Goal: Find contact information: Find contact information

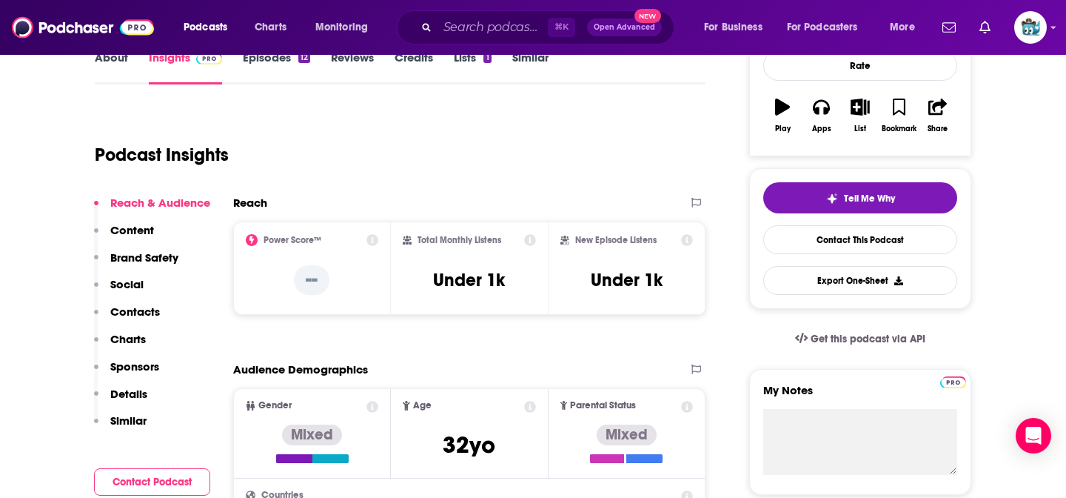
scroll to position [256, 0]
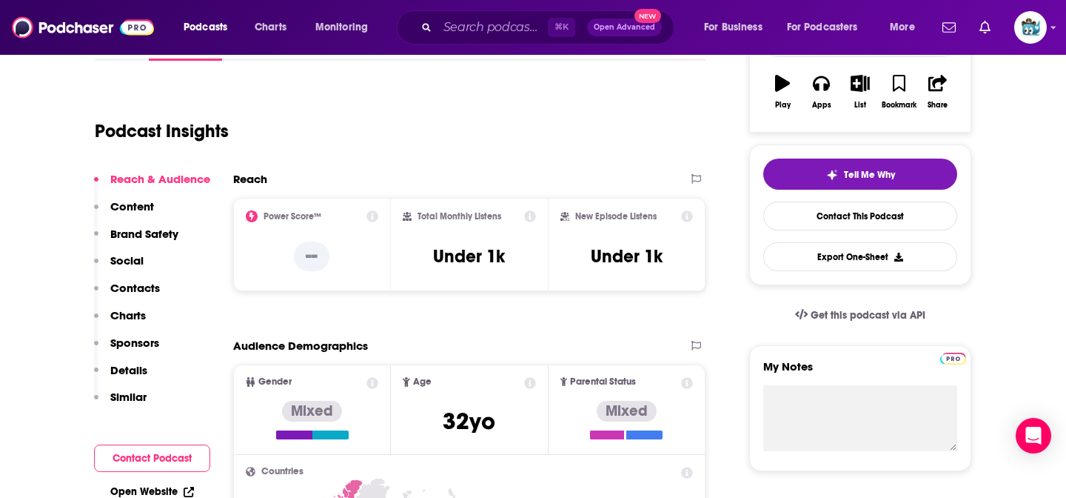
click at [130, 366] on p "Details" at bounding box center [128, 370] width 37 height 14
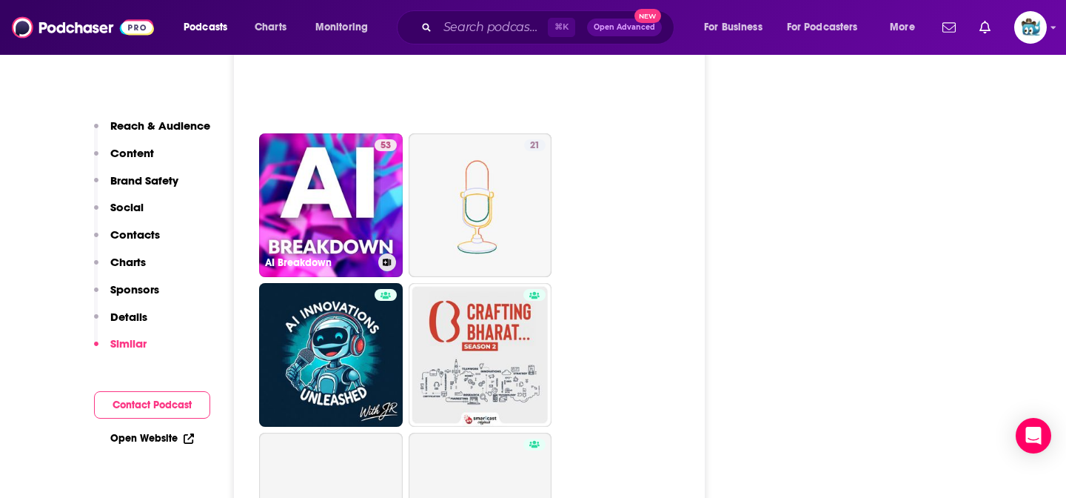
scroll to position [2363, 0]
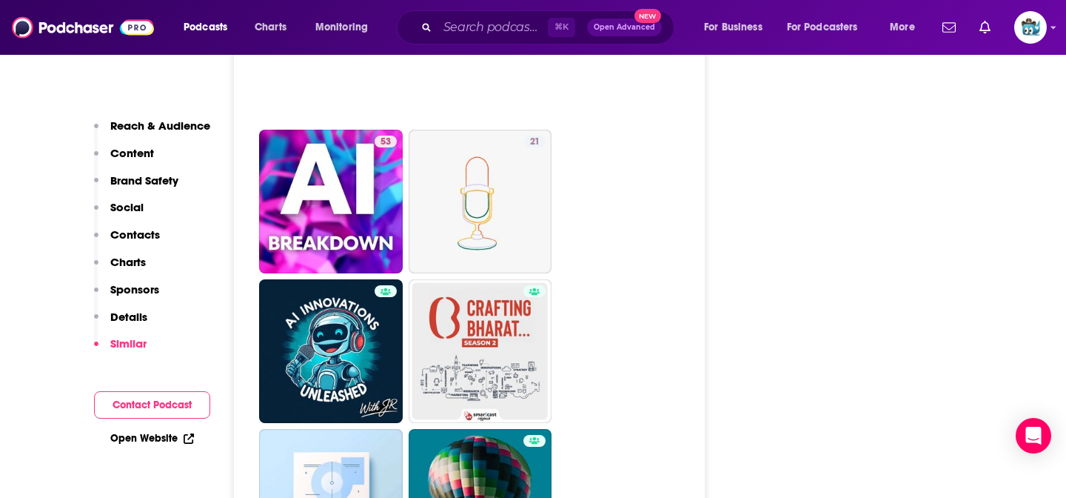
click at [162, 403] on button "Contact Podcast" at bounding box center [152, 404] width 116 height 27
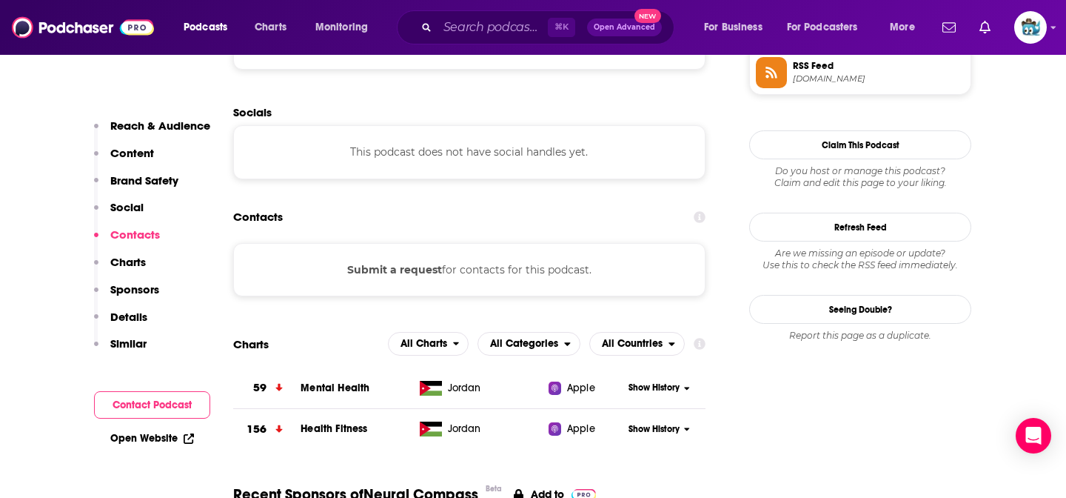
scroll to position [1130, 0]
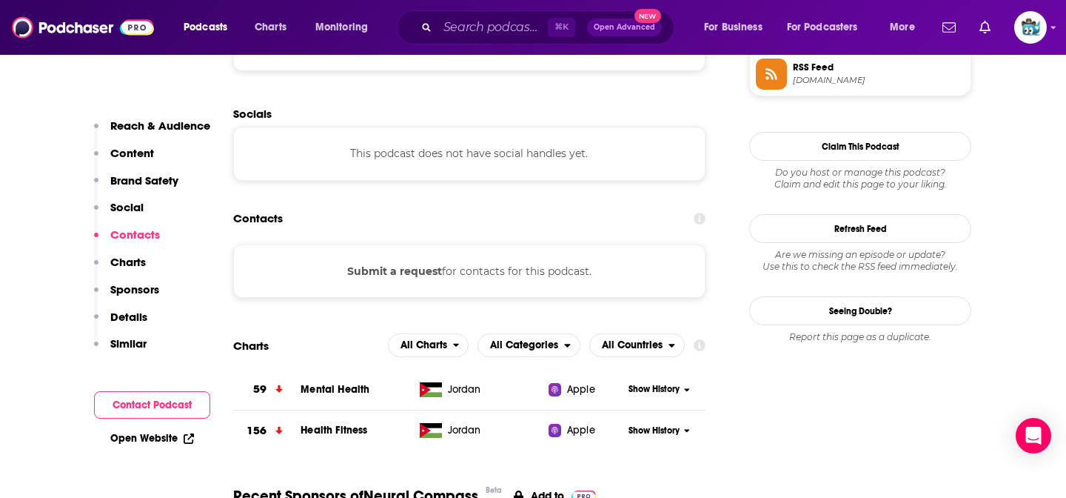
click at [378, 281] on div "Submit a request for contacts for this podcast." at bounding box center [469, 270] width 473 height 53
click at [385, 269] on button "Submit a request" at bounding box center [394, 271] width 95 height 16
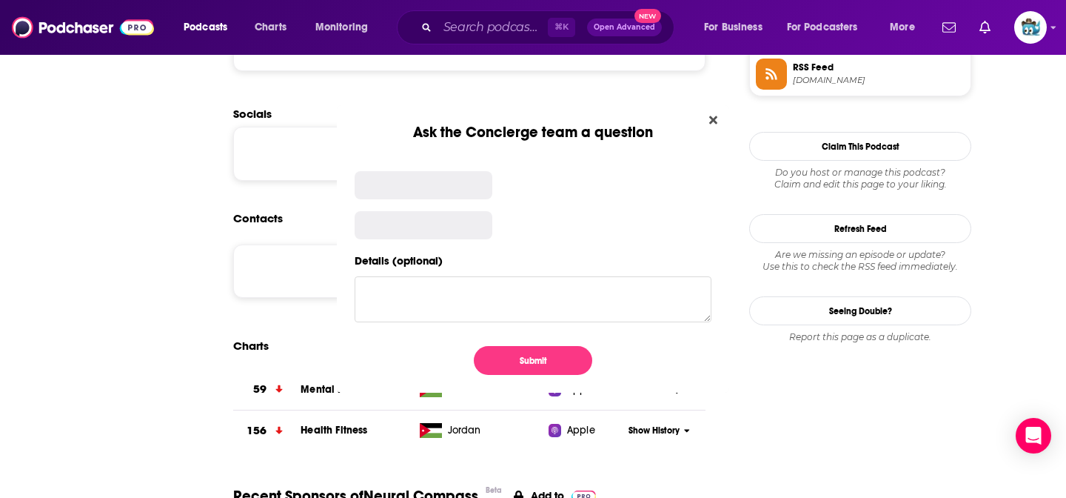
scroll to position [0, 0]
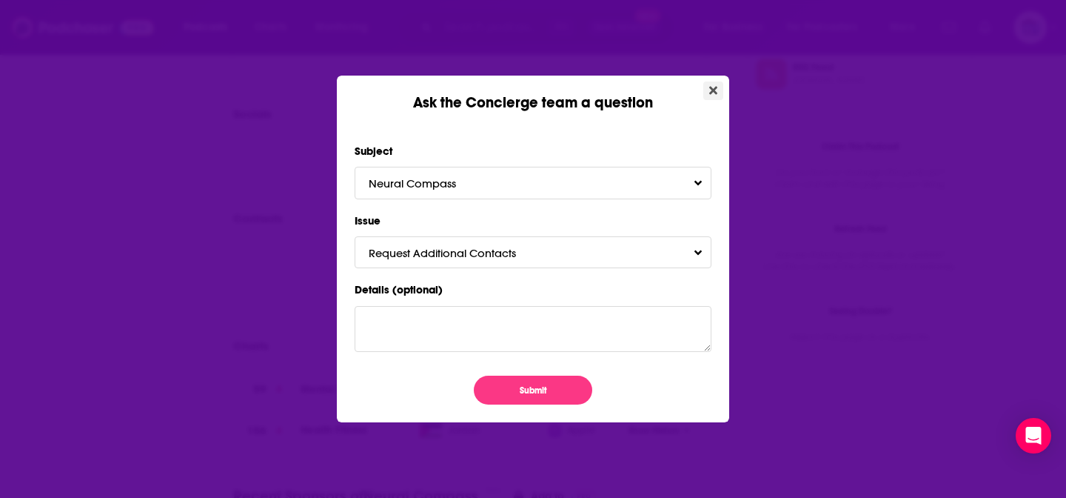
click at [712, 89] on icon "Close" at bounding box center [713, 91] width 8 height 8
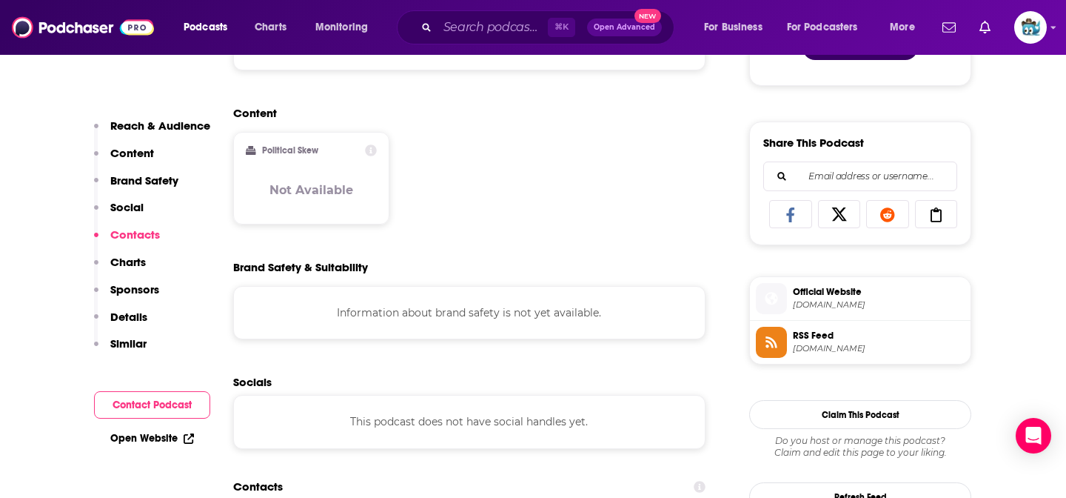
scroll to position [797, 0]
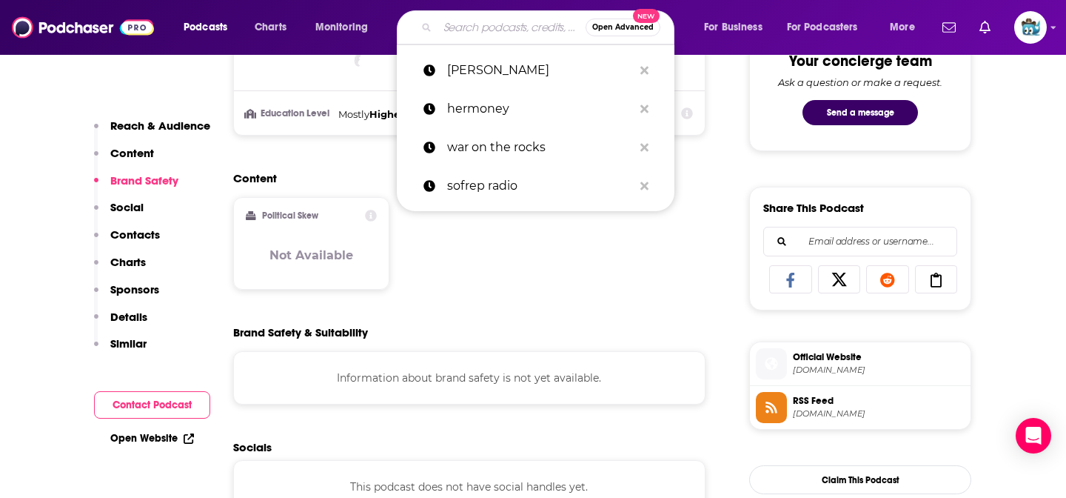
click at [481, 29] on input "Search podcasts, credits, & more..." at bounding box center [512, 28] width 148 height 24
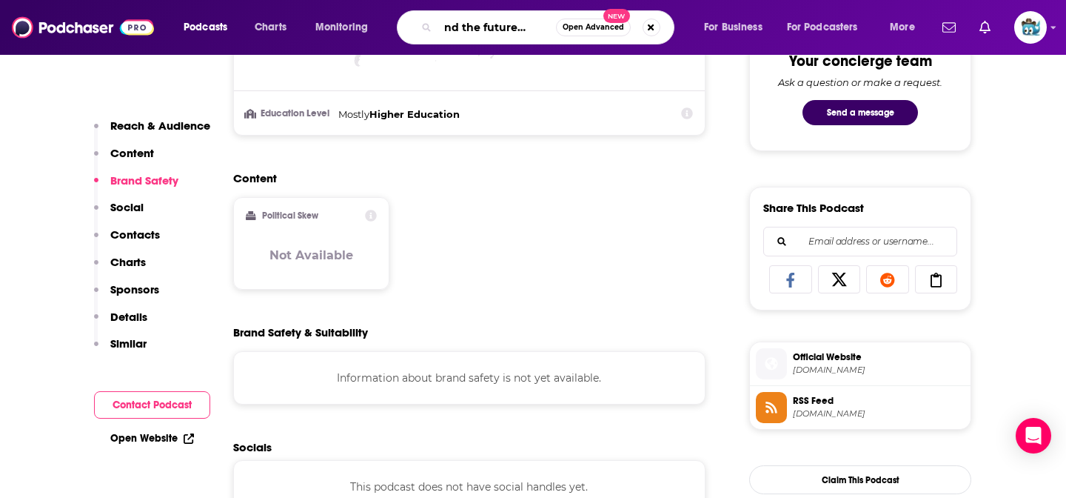
type input "AI and the future of work"
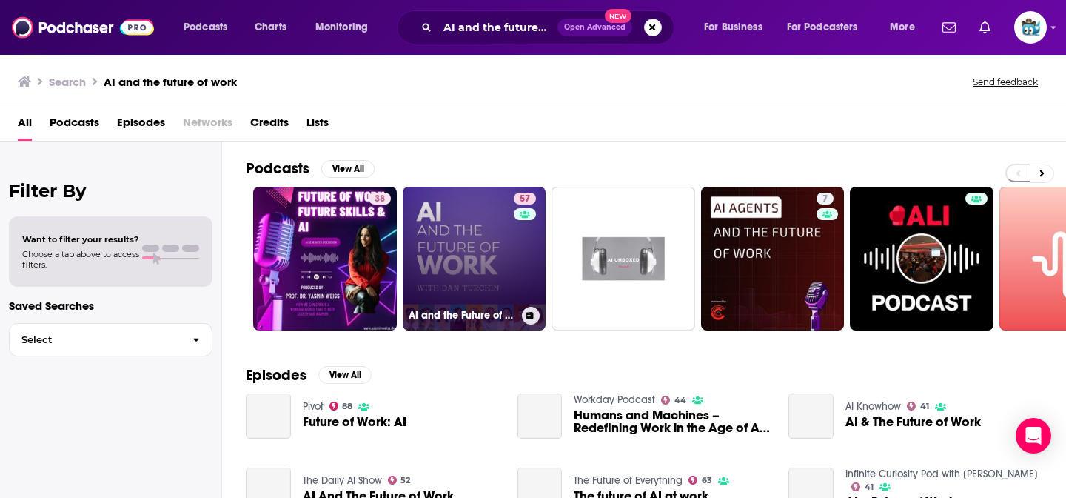
click at [447, 224] on link "57 AI and the Future of Work: Artificial Intelligence in the Workplace, Busines…" at bounding box center [475, 259] width 144 height 144
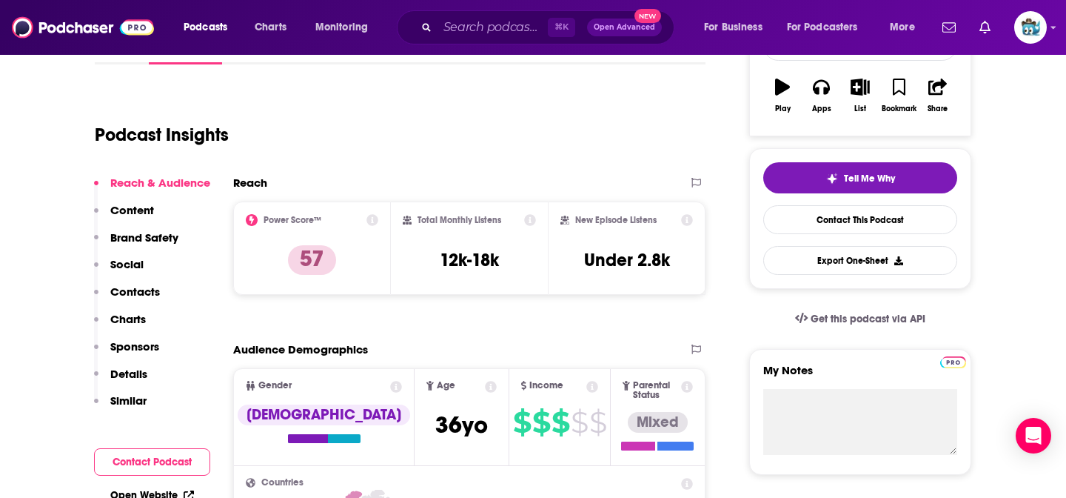
click at [133, 367] on p "Details" at bounding box center [128, 374] width 37 height 14
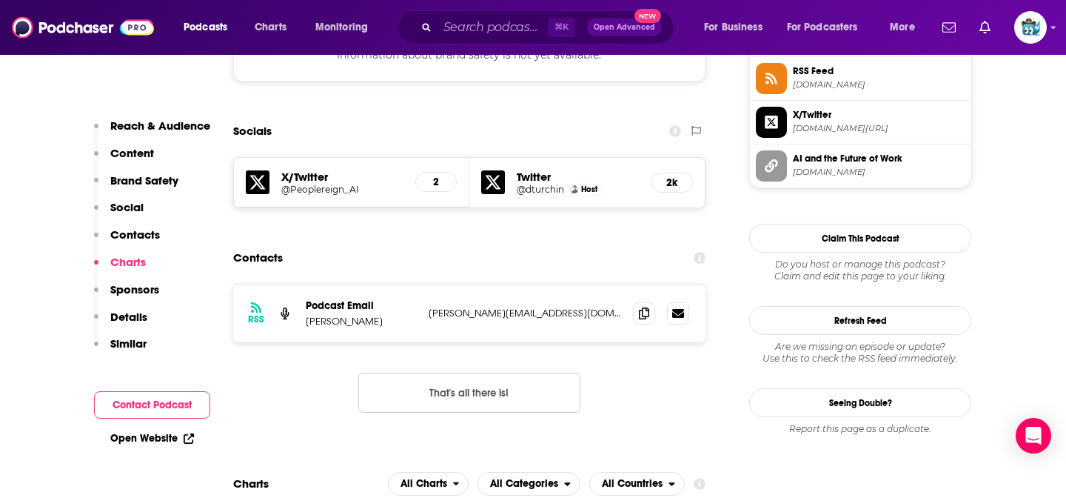
scroll to position [1342, 0]
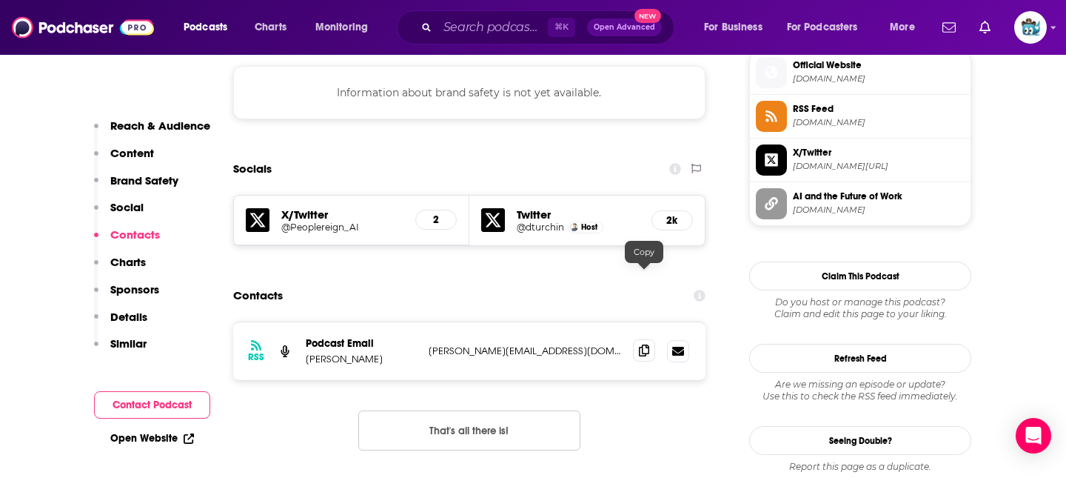
click at [647, 344] on icon at bounding box center [644, 350] width 10 height 12
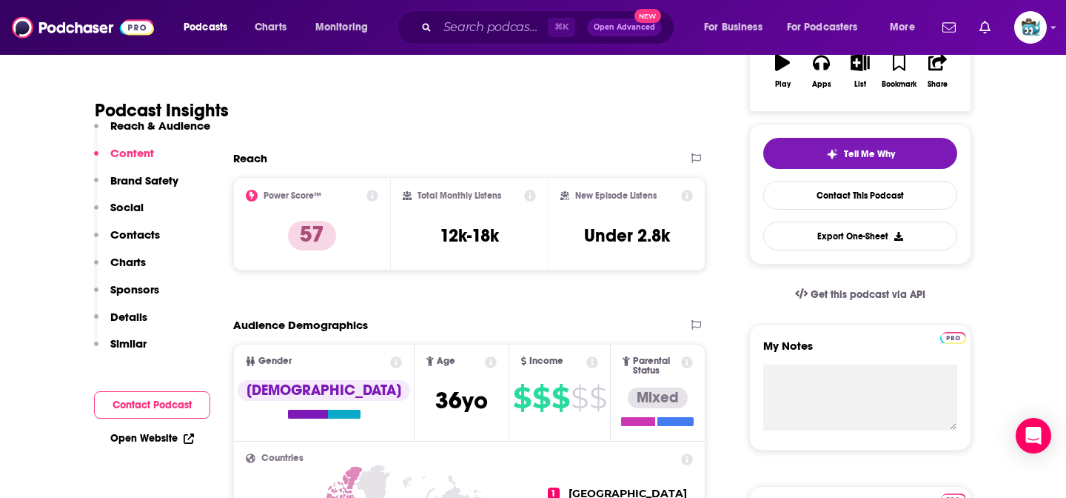
scroll to position [0, 0]
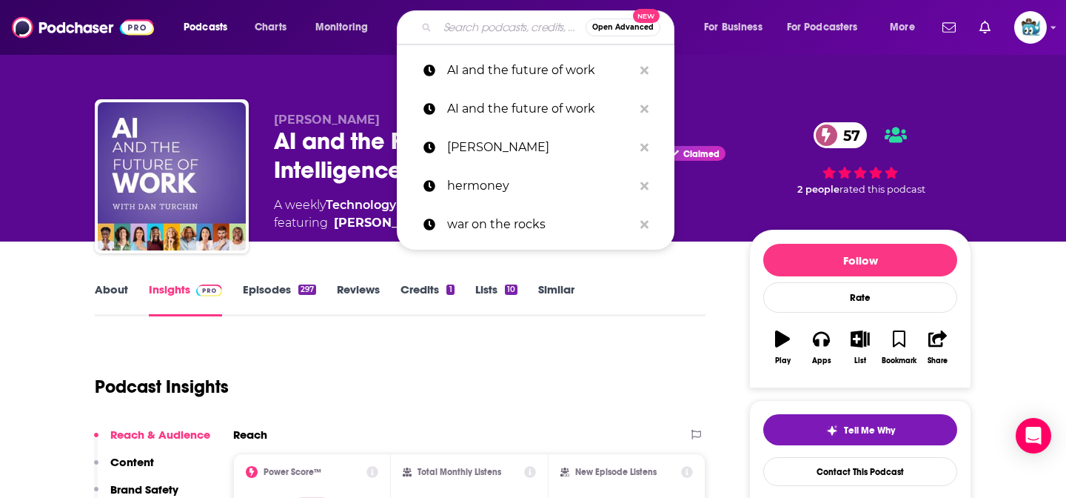
click at [470, 29] on input "Search podcasts, credits, & more..." at bounding box center [512, 28] width 148 height 24
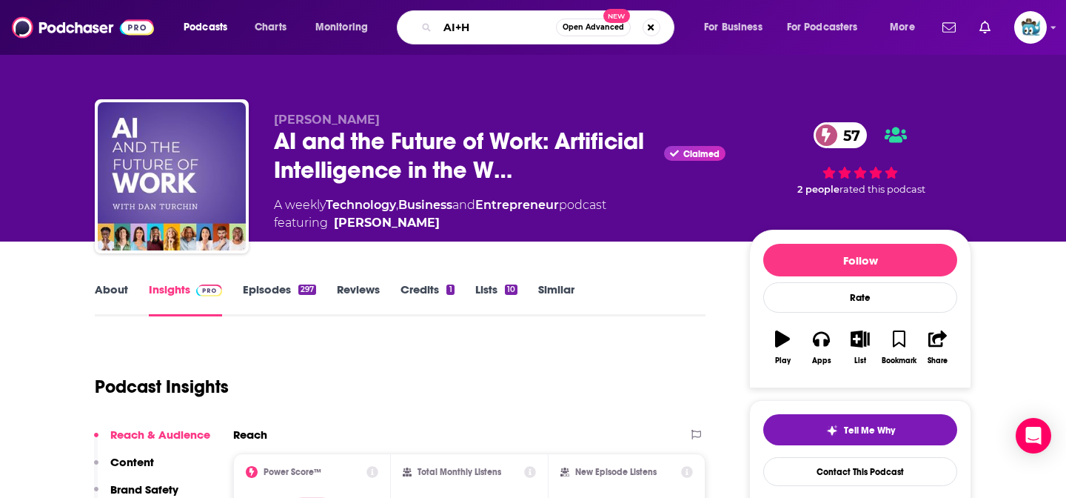
type input "AI+HI"
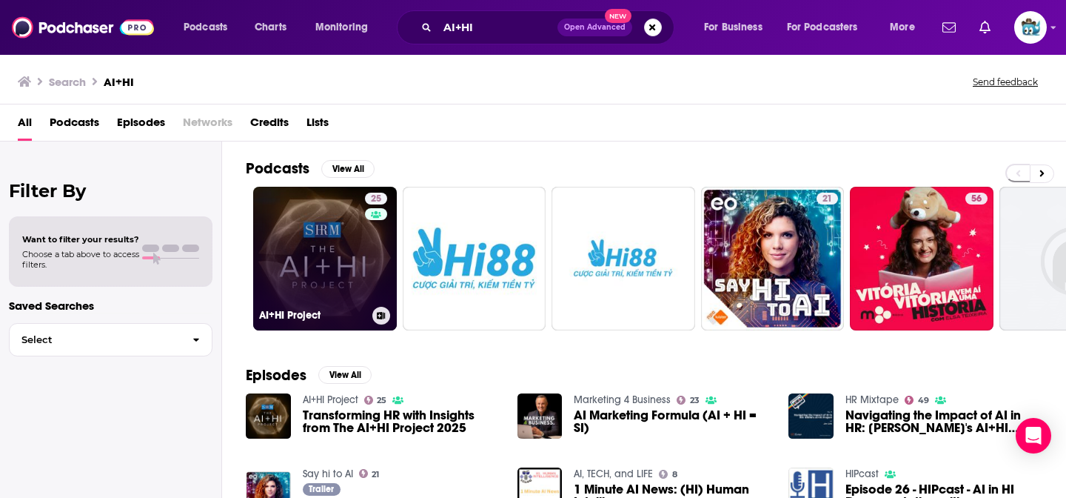
click at [288, 209] on link "25 AI+HI Project" at bounding box center [325, 259] width 144 height 144
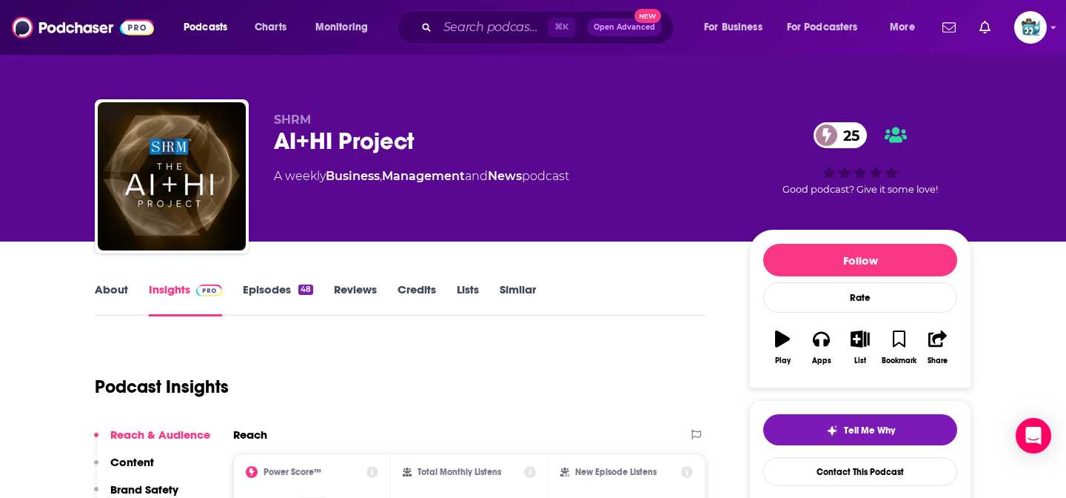
click at [158, 285] on link "Insights" at bounding box center [185, 299] width 73 height 34
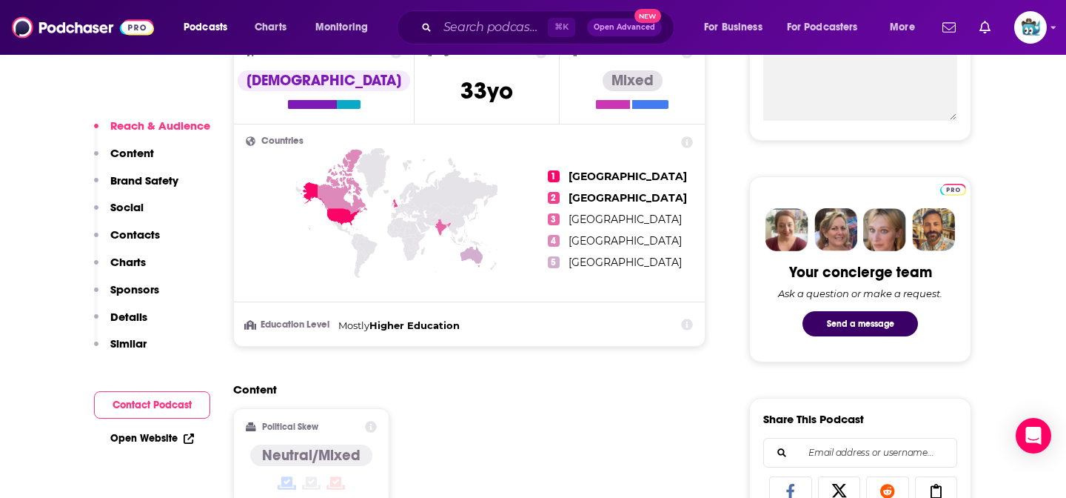
click at [138, 310] on p "Details" at bounding box center [128, 317] width 37 height 14
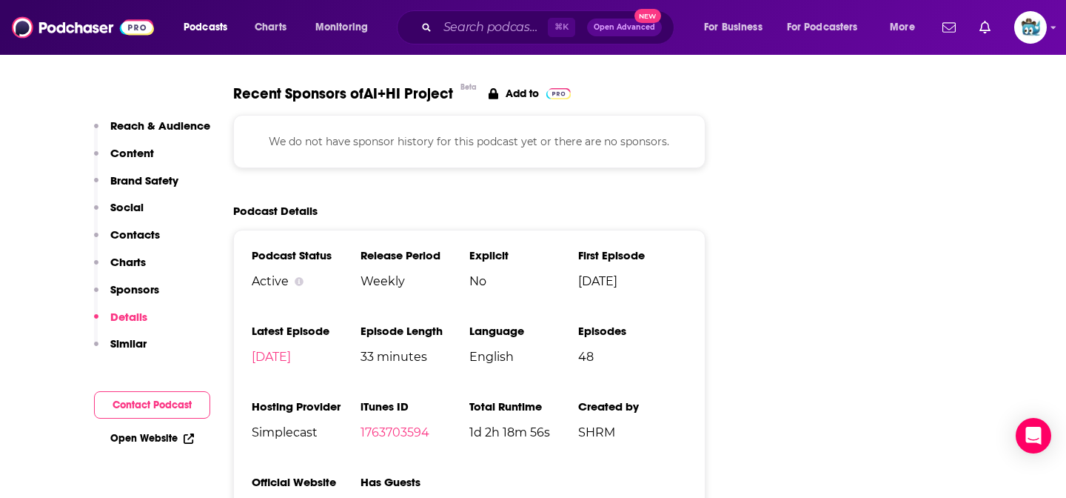
scroll to position [1719, 0]
click at [157, 410] on button "Contact Podcast" at bounding box center [152, 404] width 116 height 27
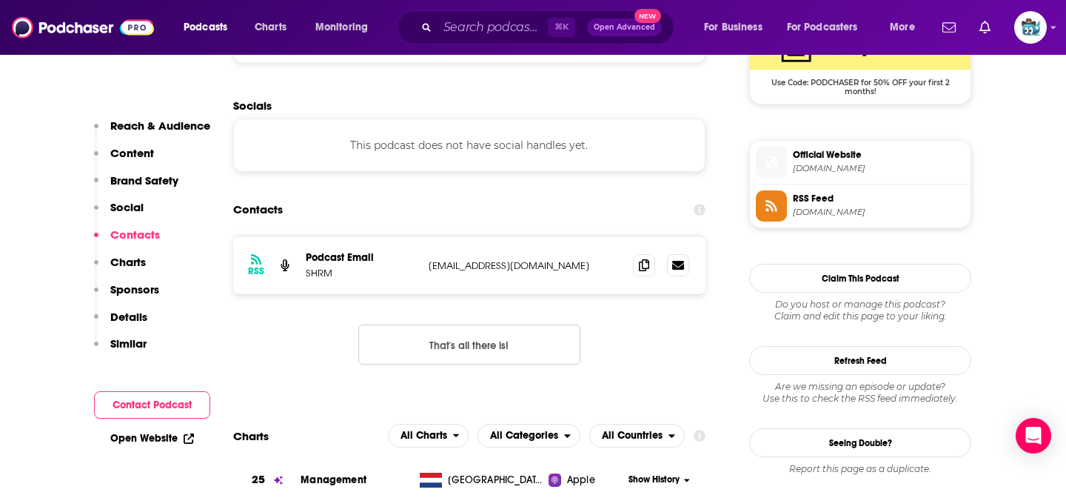
scroll to position [1134, 0]
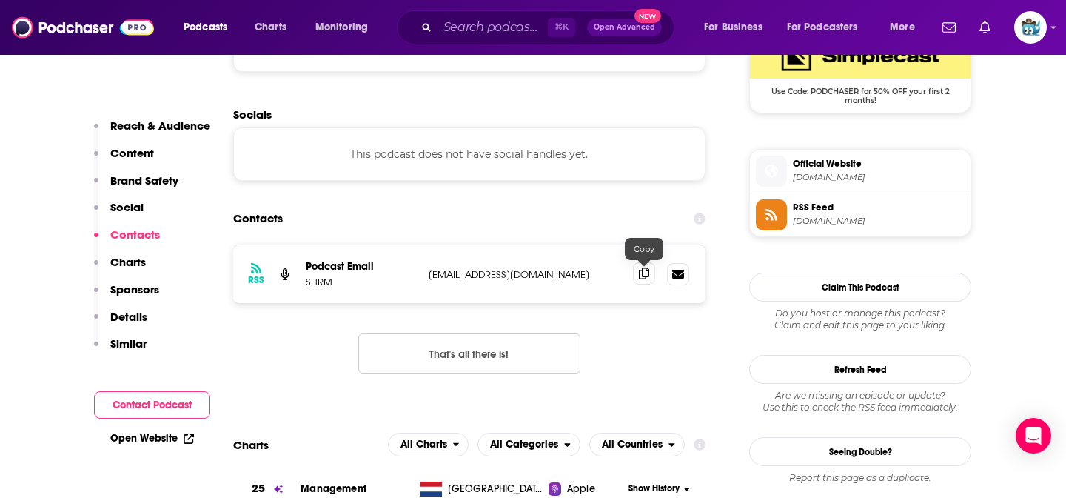
click at [647, 274] on icon at bounding box center [644, 273] width 10 height 12
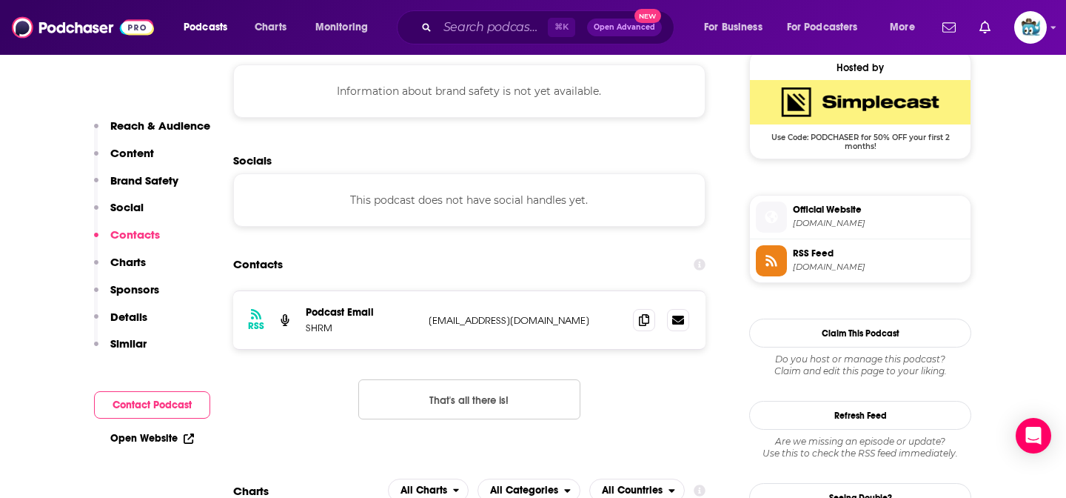
scroll to position [1081, 0]
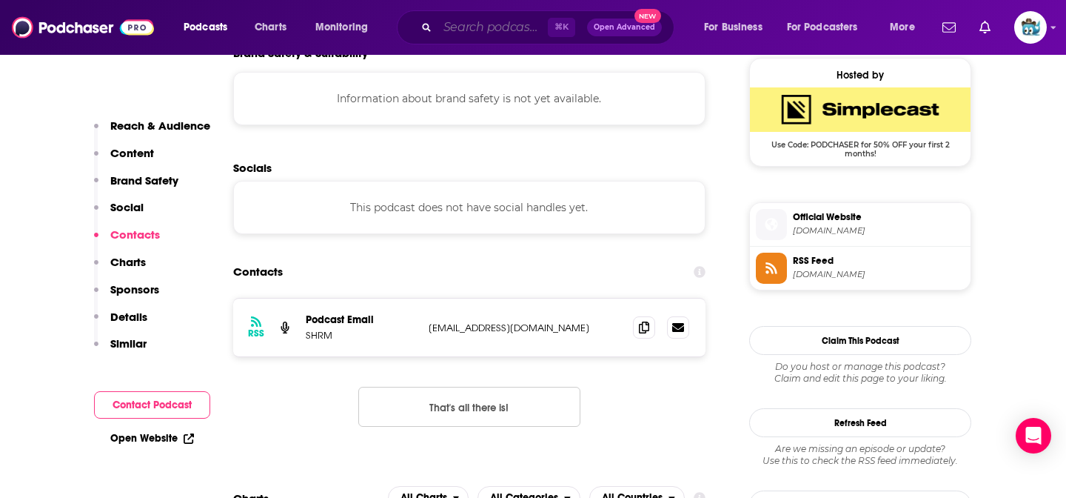
click at [471, 35] on input "Search podcasts, credits, & more..." at bounding box center [493, 28] width 110 height 24
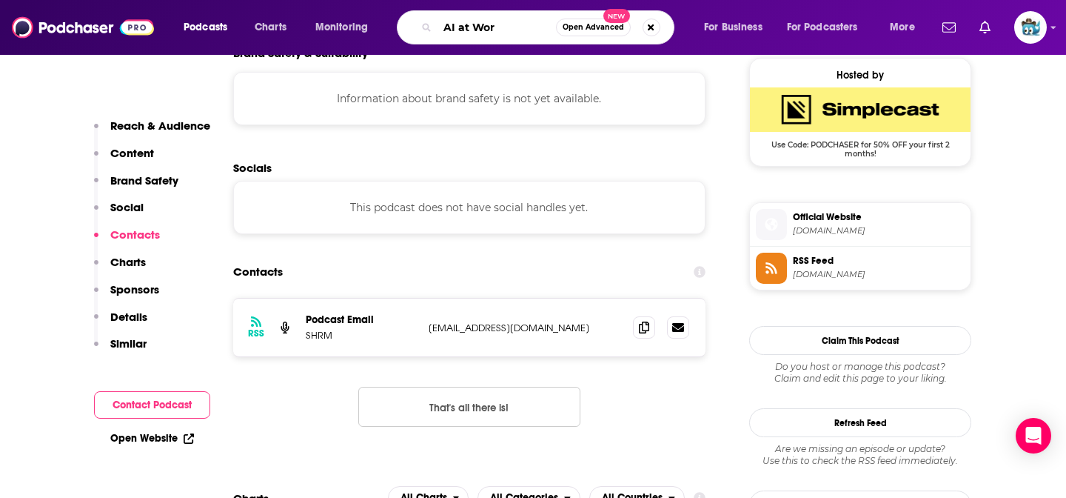
type input "AI at Work"
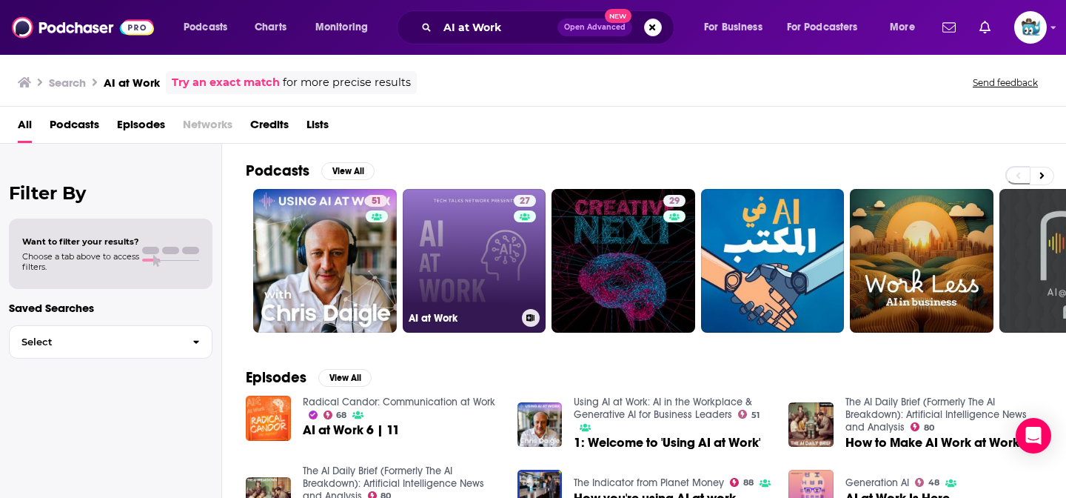
click at [473, 207] on link "27 AI at Work" at bounding box center [475, 261] width 144 height 144
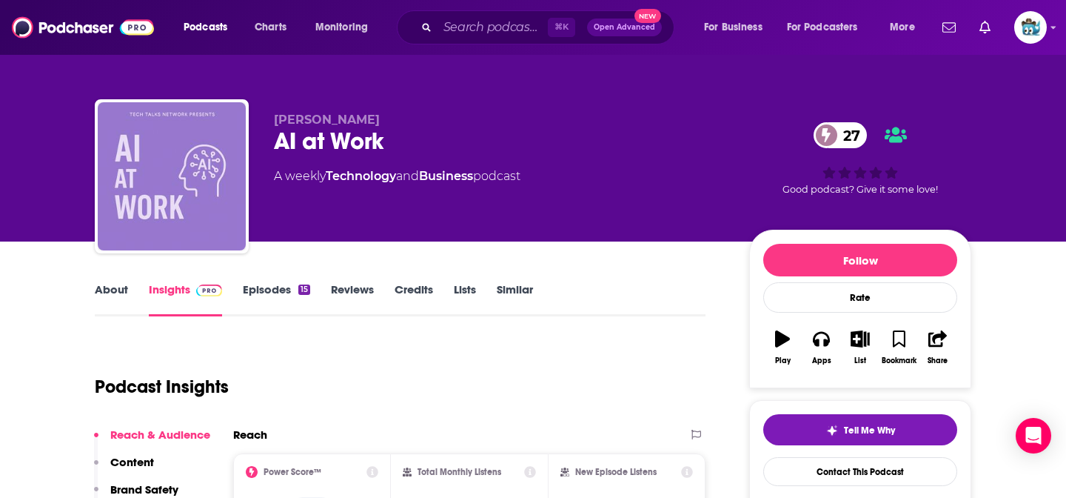
click at [102, 291] on link "About" at bounding box center [111, 299] width 33 height 34
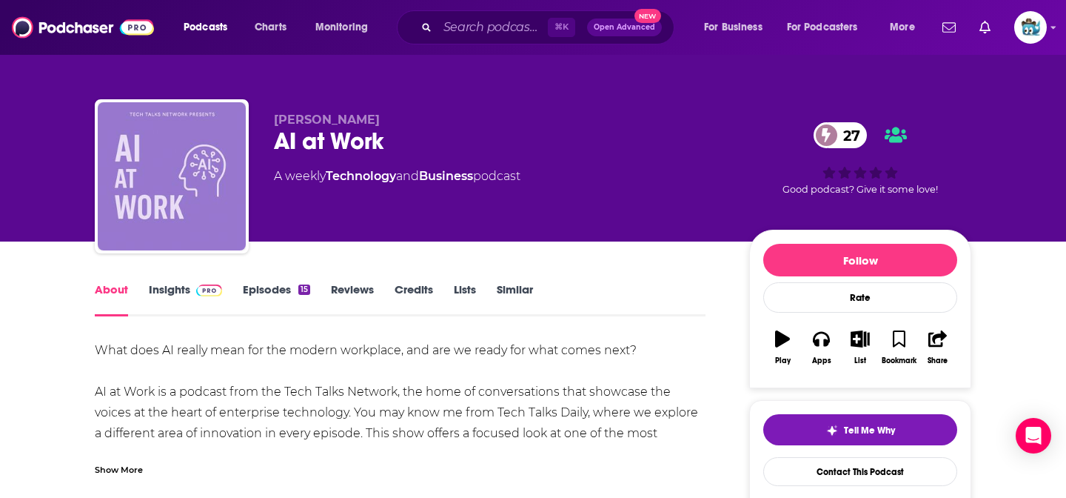
click at [295, 301] on link "Episodes 15" at bounding box center [276, 299] width 67 height 34
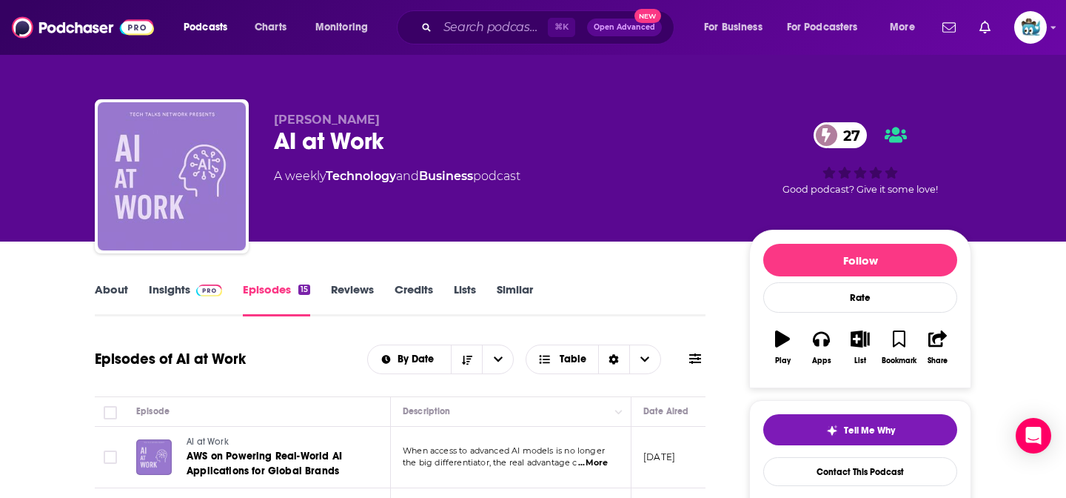
click at [210, 289] on img at bounding box center [209, 290] width 26 height 12
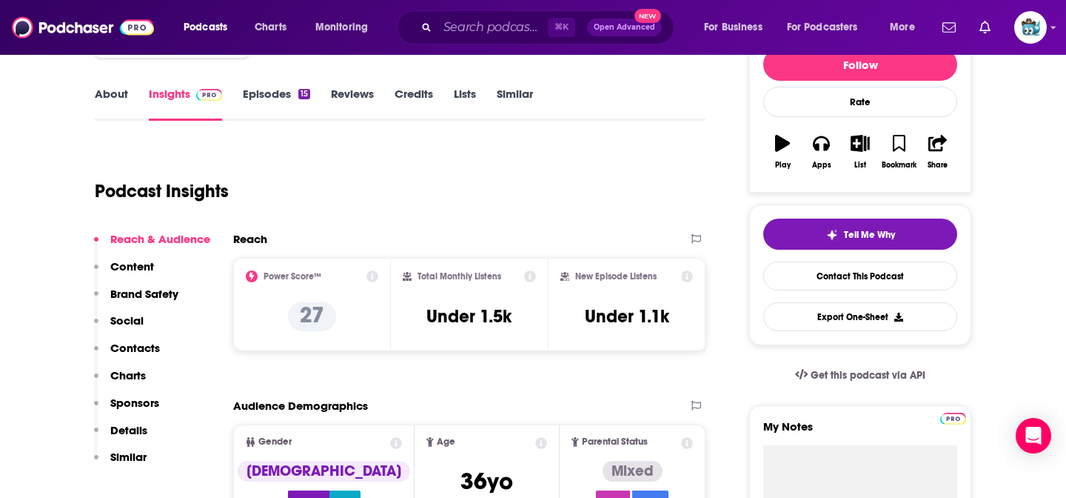
scroll to position [199, 0]
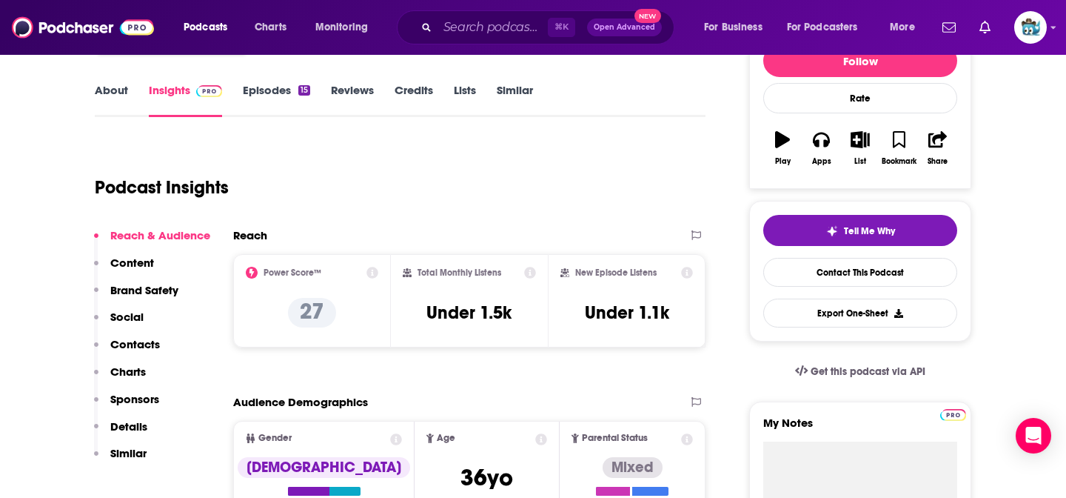
click at [130, 447] on p "Similar" at bounding box center [128, 453] width 36 height 14
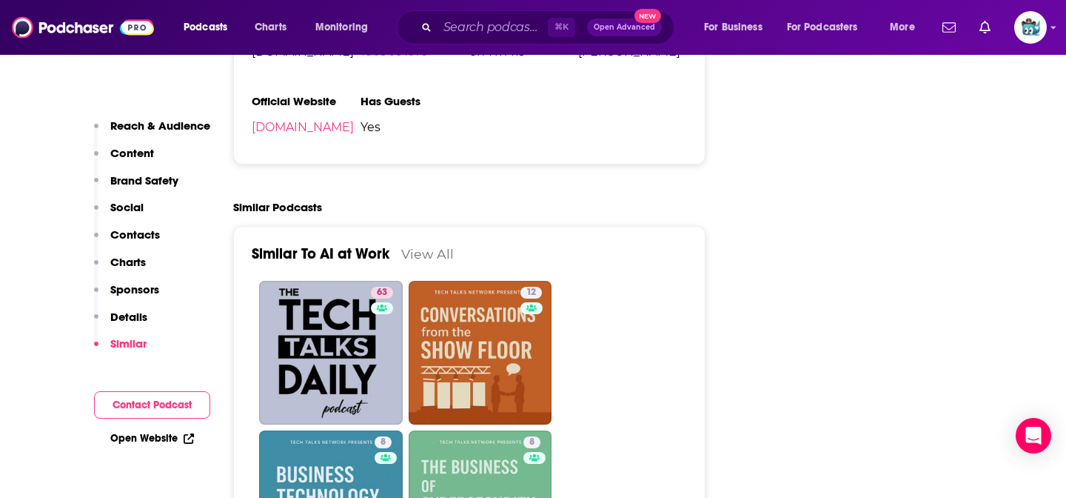
click at [133, 317] on p "Details" at bounding box center [128, 317] width 37 height 14
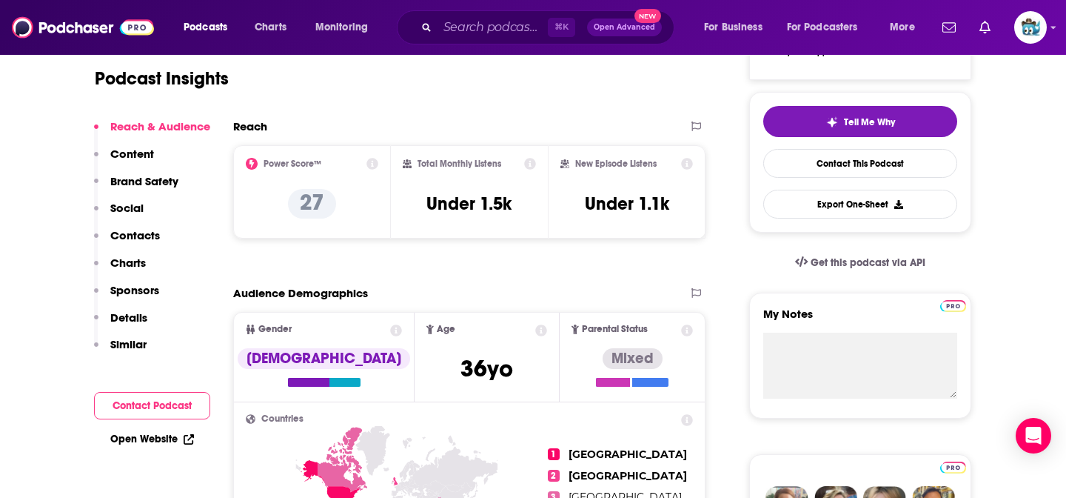
scroll to position [218, 0]
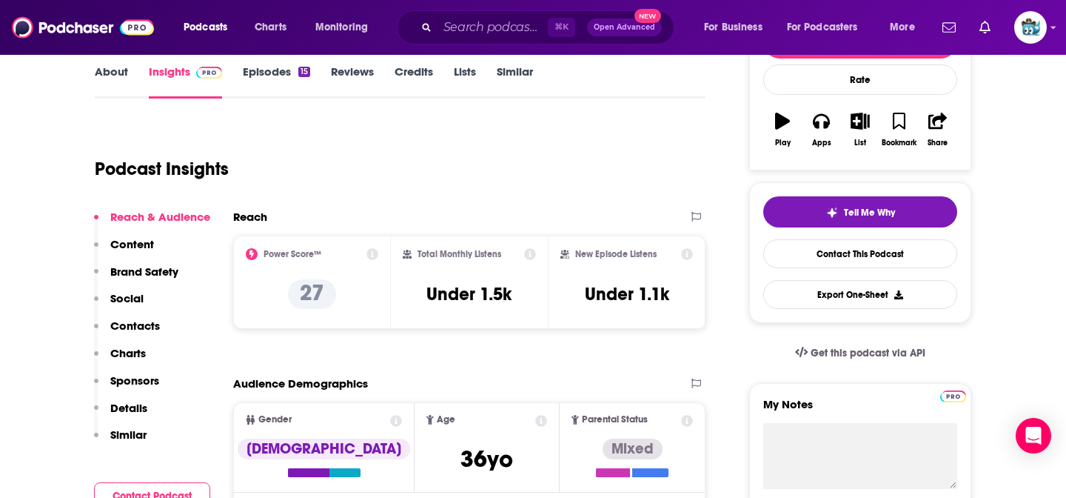
click at [140, 334] on button "Contacts" at bounding box center [127, 331] width 66 height 27
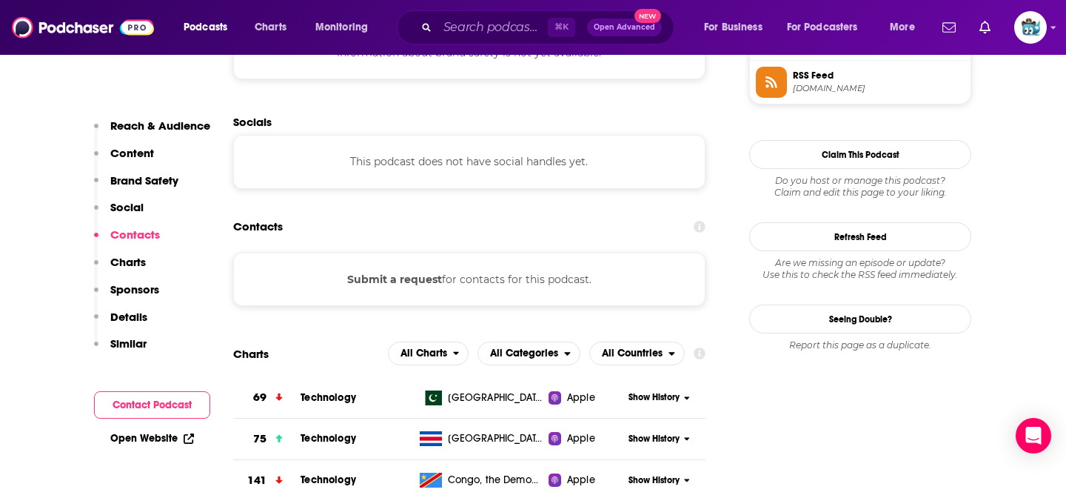
scroll to position [1130, 0]
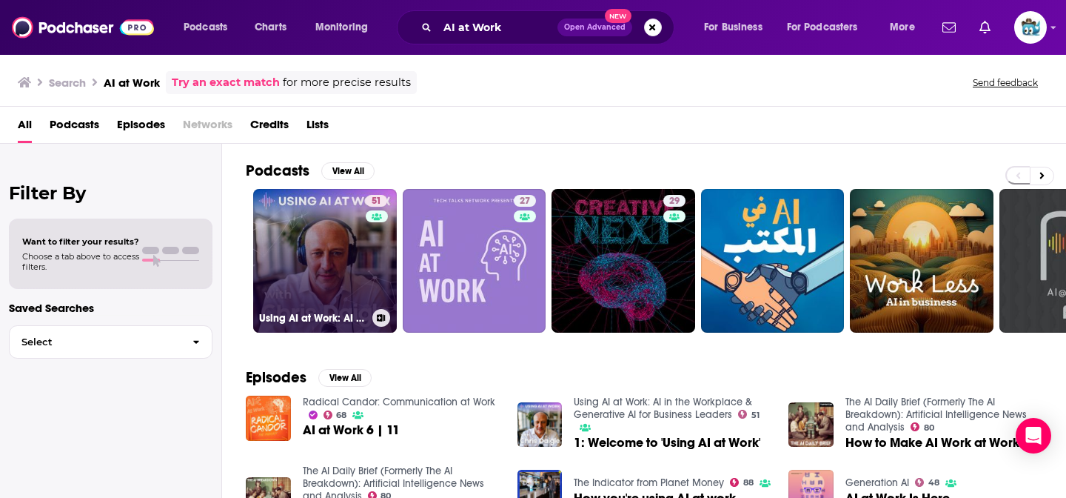
click at [330, 306] on link "51 Using AI at Work: AI in the Workplace & Generative AI for Business Leaders" at bounding box center [325, 261] width 144 height 144
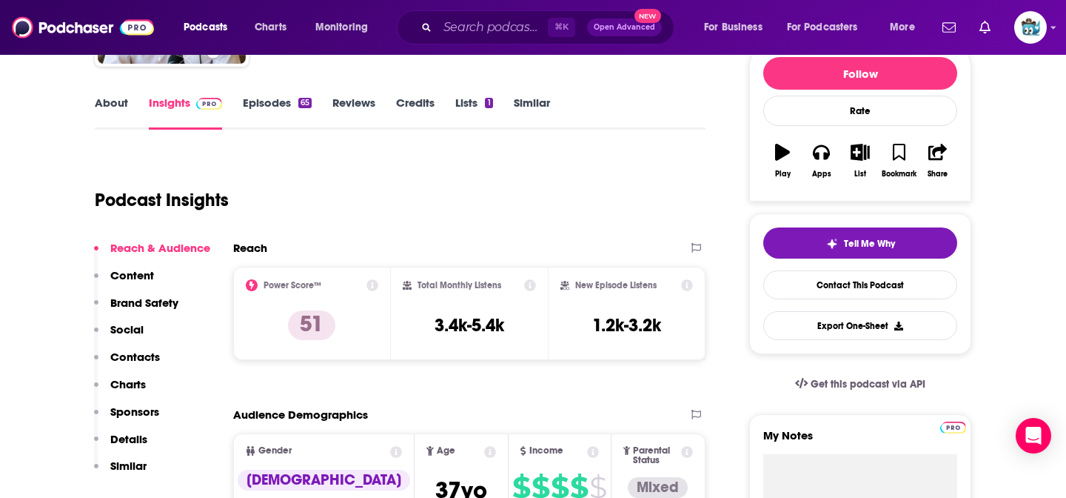
scroll to position [205, 0]
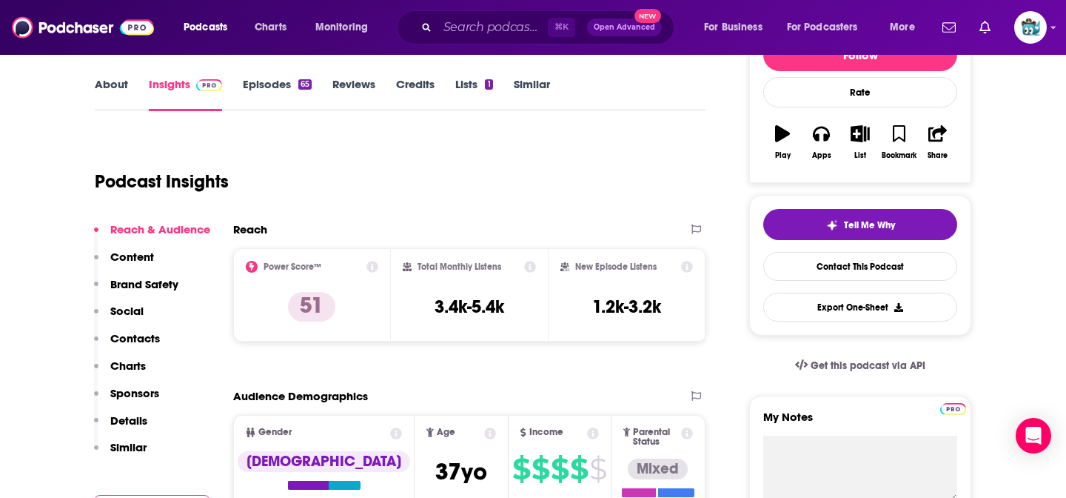
click at [277, 91] on link "Episodes 65" at bounding box center [277, 94] width 69 height 34
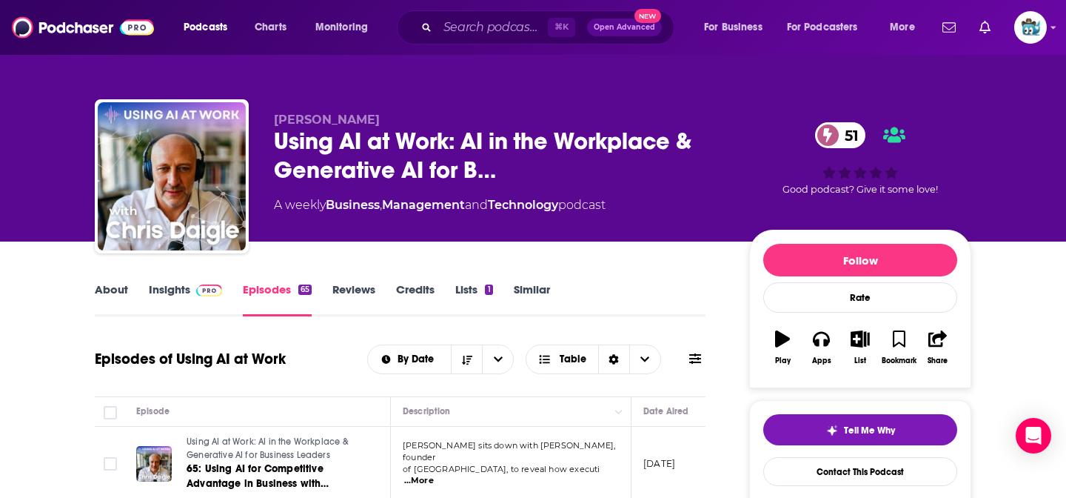
click at [116, 289] on link "About" at bounding box center [111, 299] width 33 height 34
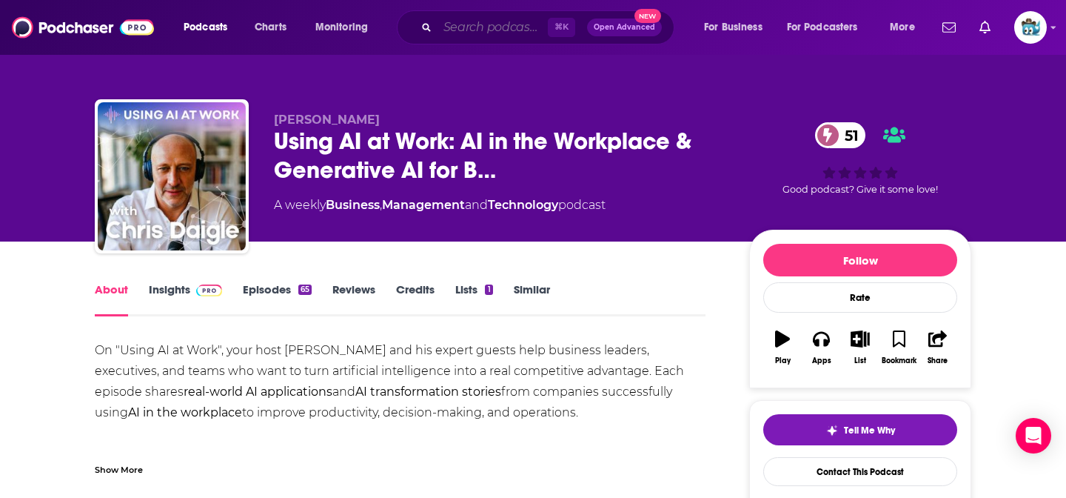
click at [467, 16] on input "Search podcasts, credits, & more..." at bounding box center [493, 28] width 110 height 24
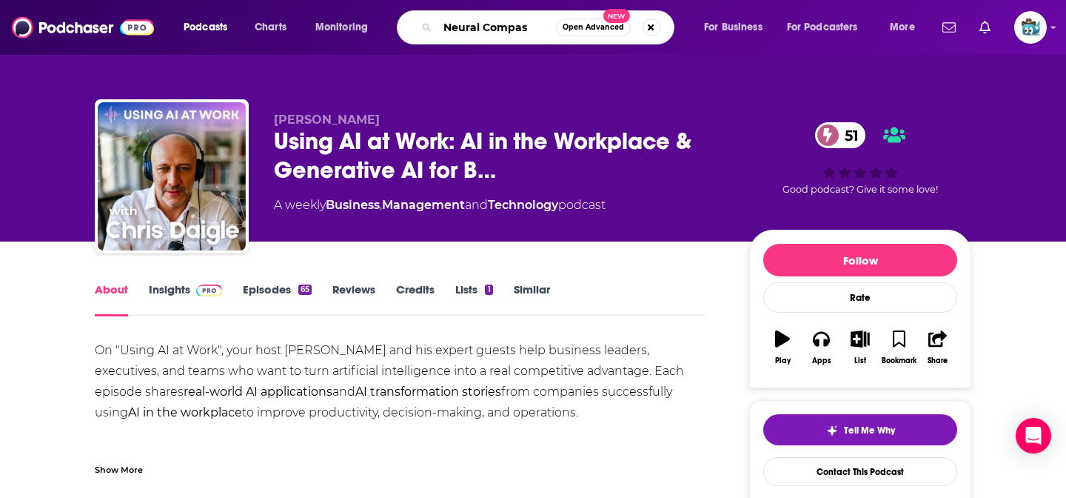
type input "Neural Compass"
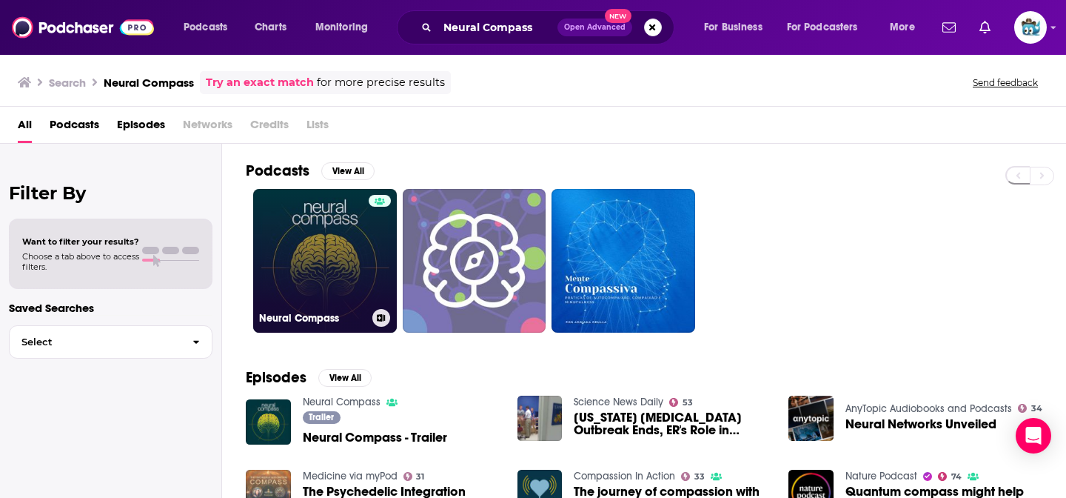
click at [335, 198] on link "Neural Compass" at bounding box center [325, 261] width 144 height 144
